Goal: Task Accomplishment & Management: Manage account settings

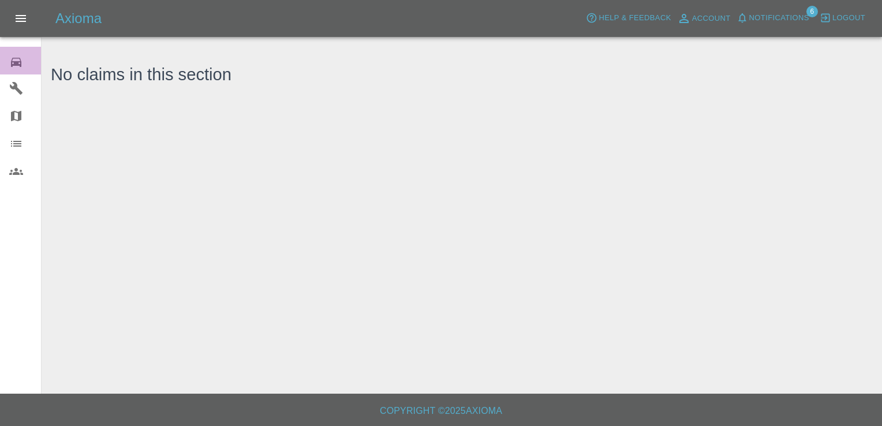
click at [13, 64] on icon at bounding box center [16, 62] width 10 height 9
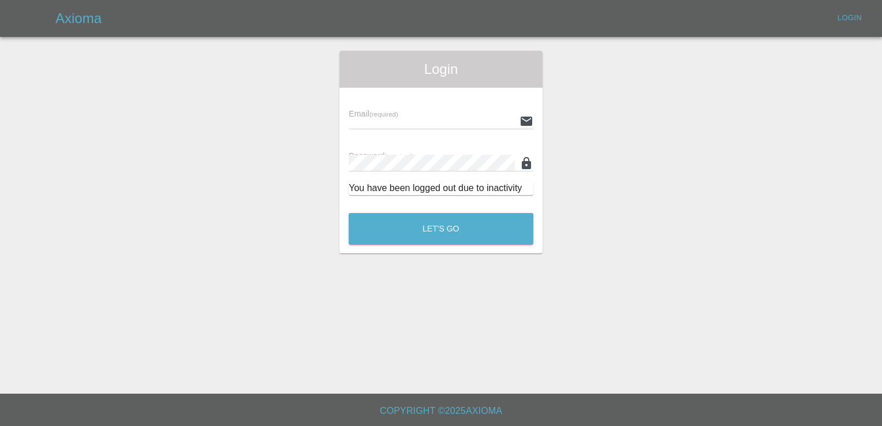
type input "[EMAIL_ADDRESS][DOMAIN_NAME]"
click at [441, 223] on button "Let's Go" at bounding box center [441, 229] width 185 height 32
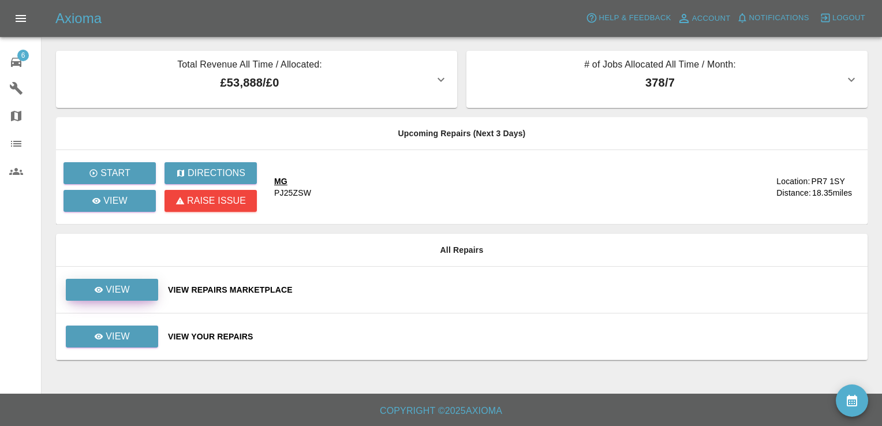
click at [124, 290] on p "View" at bounding box center [118, 290] width 24 height 14
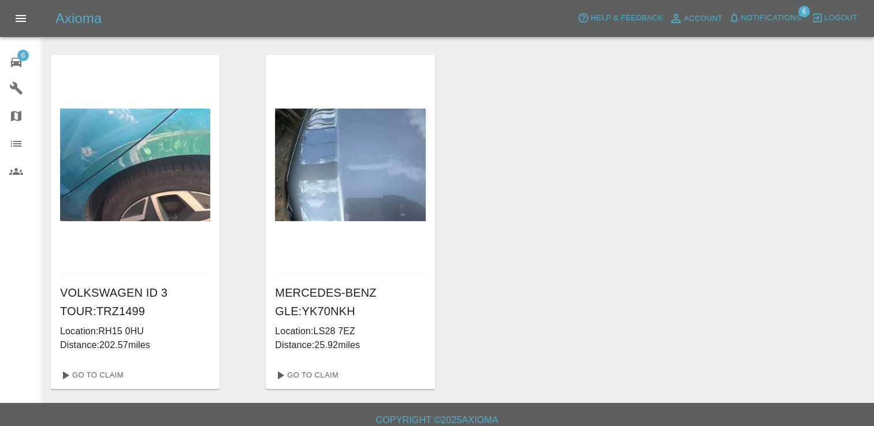
scroll to position [377, 0]
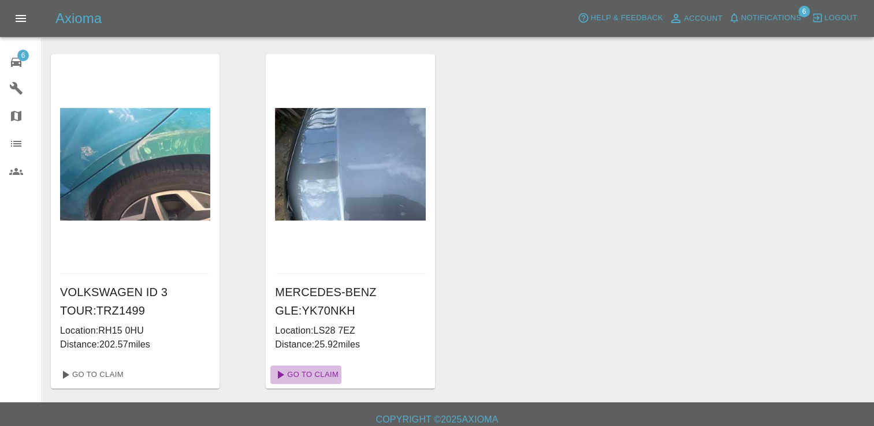
click at [318, 371] on link "Go To Claim" at bounding box center [305, 375] width 71 height 18
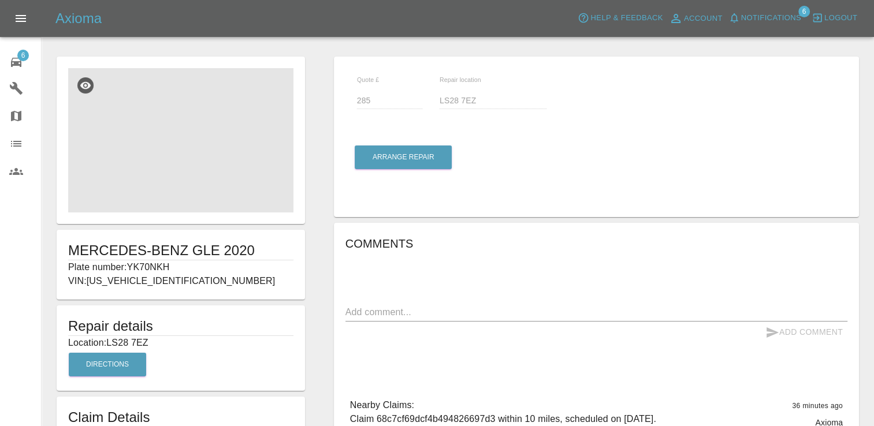
click at [161, 141] on img at bounding box center [180, 140] width 225 height 144
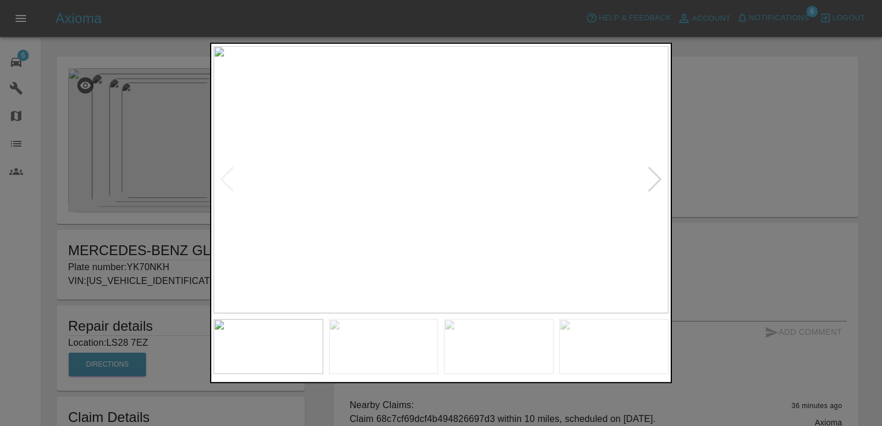
click at [653, 178] on div at bounding box center [655, 179] width 16 height 25
click at [740, 155] on div at bounding box center [441, 213] width 882 height 426
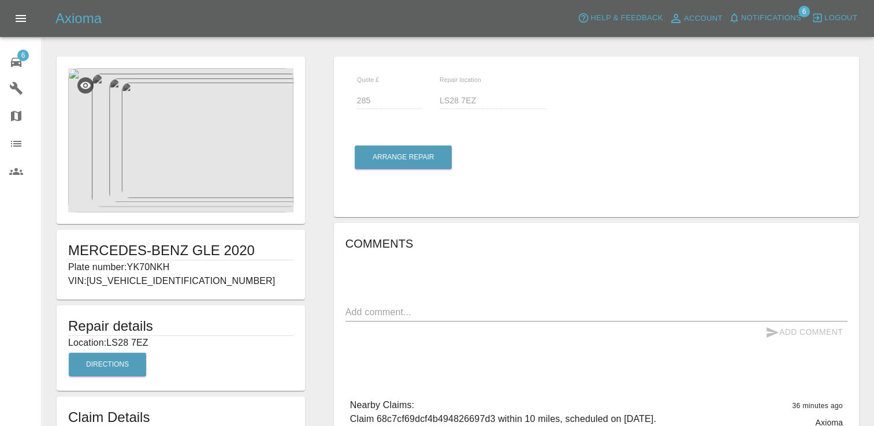
click at [17, 53] on div "6" at bounding box center [25, 61] width 32 height 17
